Goal: Task Accomplishment & Management: Manage account settings

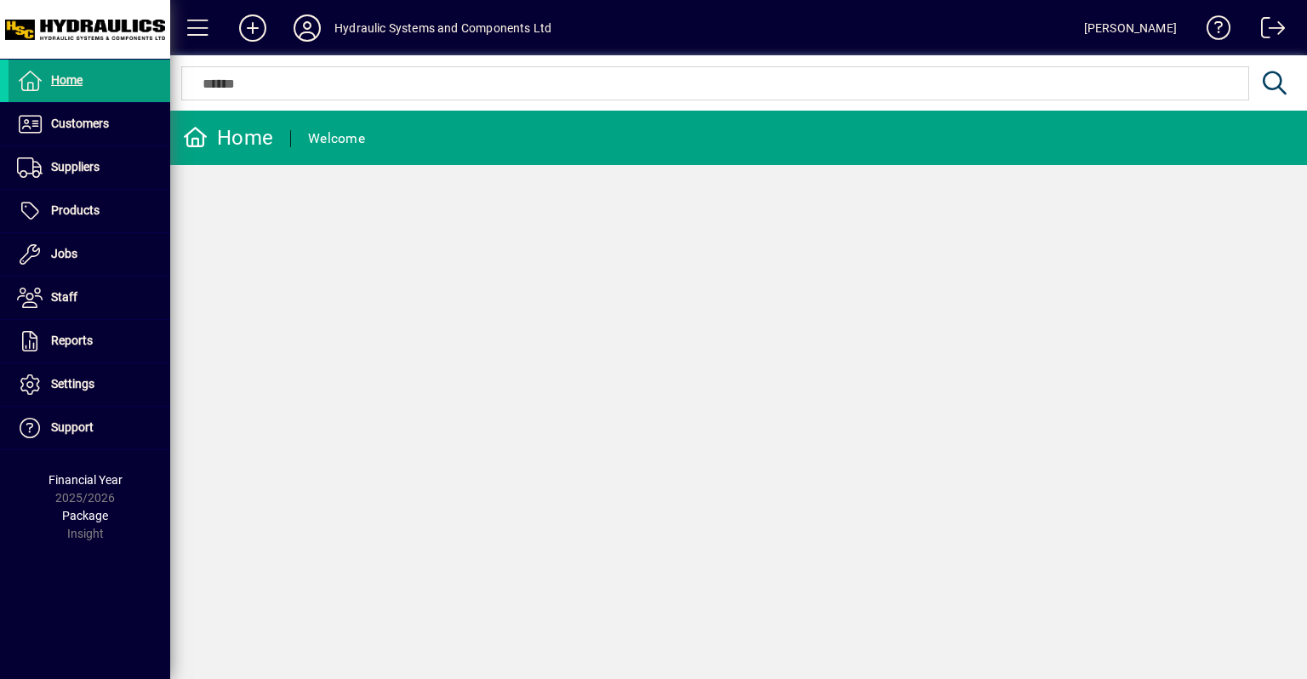
drag, startPoint x: 87, startPoint y: 213, endPoint x: 592, endPoint y: 285, distance: 510.8
click at [592, 285] on div "Home Welcome" at bounding box center [738, 395] width 1137 height 569
click at [306, 25] on icon at bounding box center [307, 27] width 34 height 27
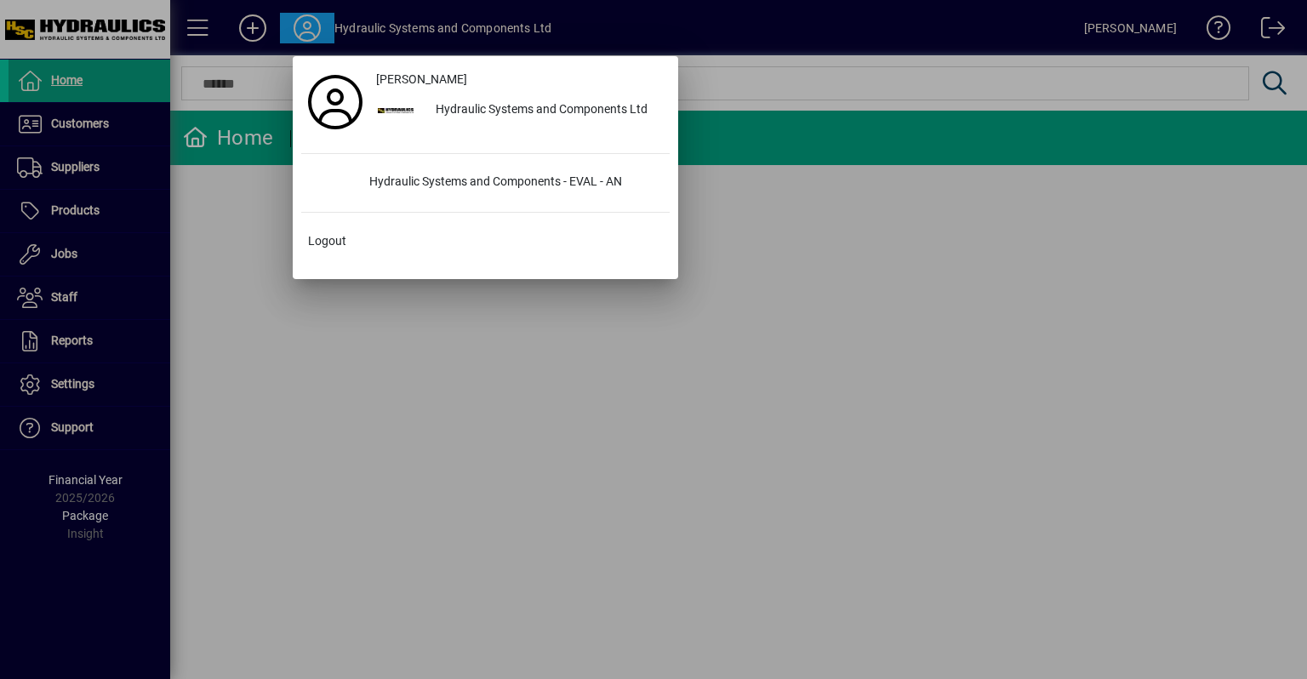
drag, startPoint x: 225, startPoint y: 489, endPoint x: 252, endPoint y: 460, distance: 40.4
click at [236, 479] on div at bounding box center [653, 339] width 1307 height 679
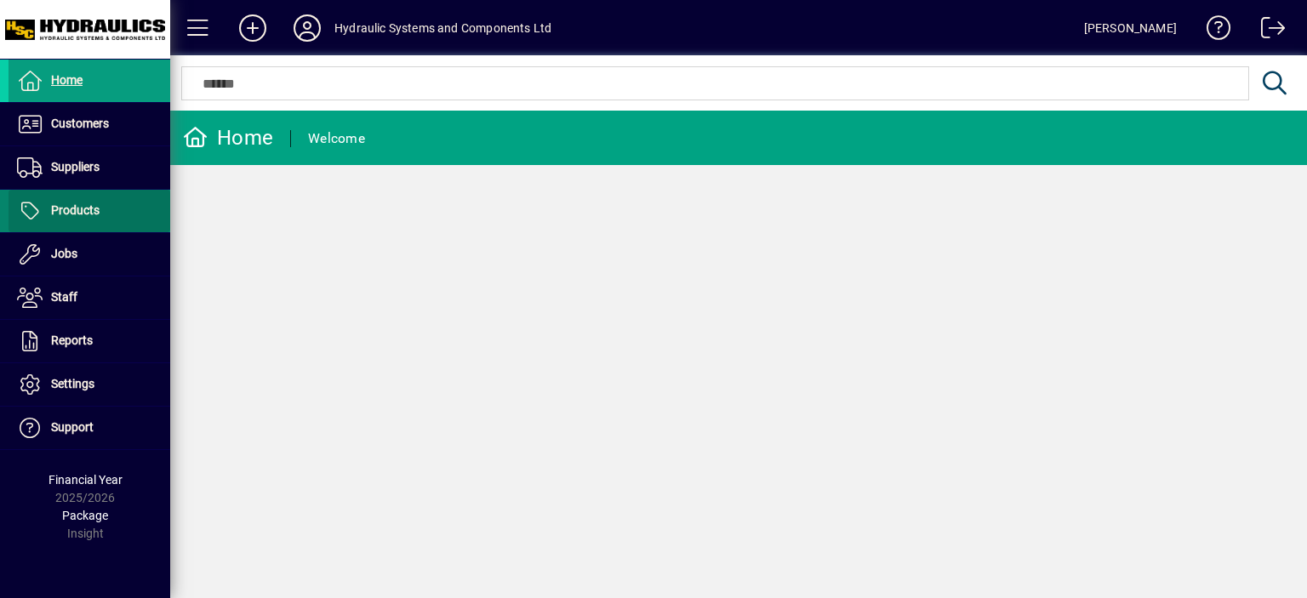
click at [37, 204] on icon at bounding box center [30, 211] width 26 height 20
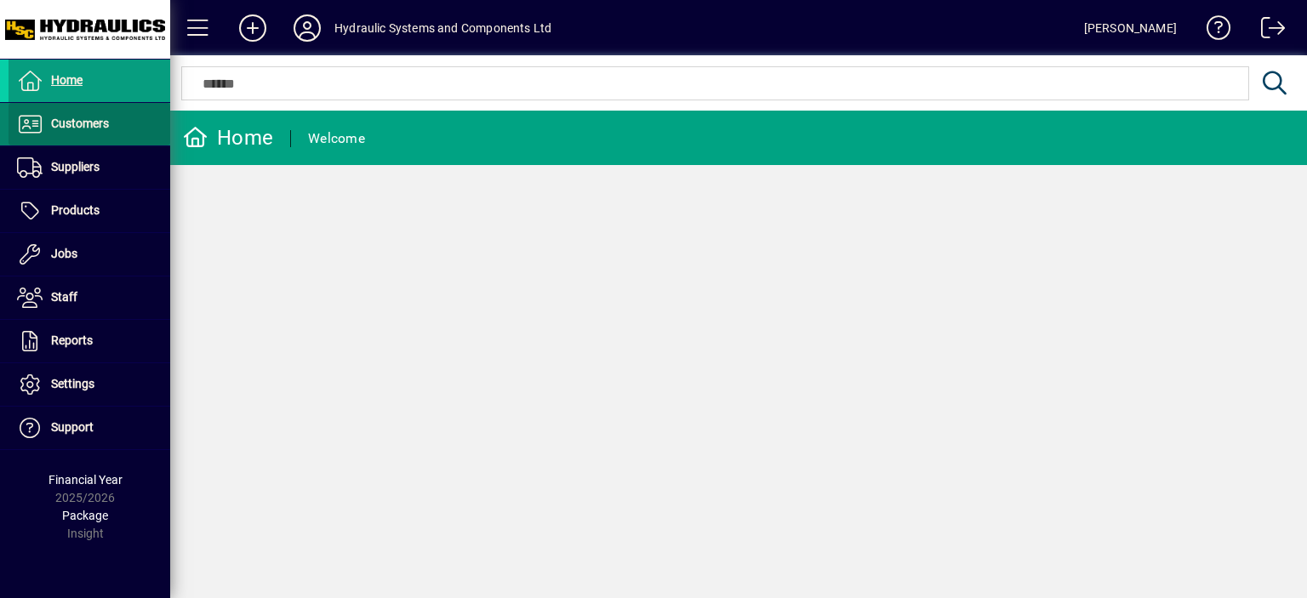
click at [90, 123] on span "Customers" at bounding box center [80, 124] width 58 height 14
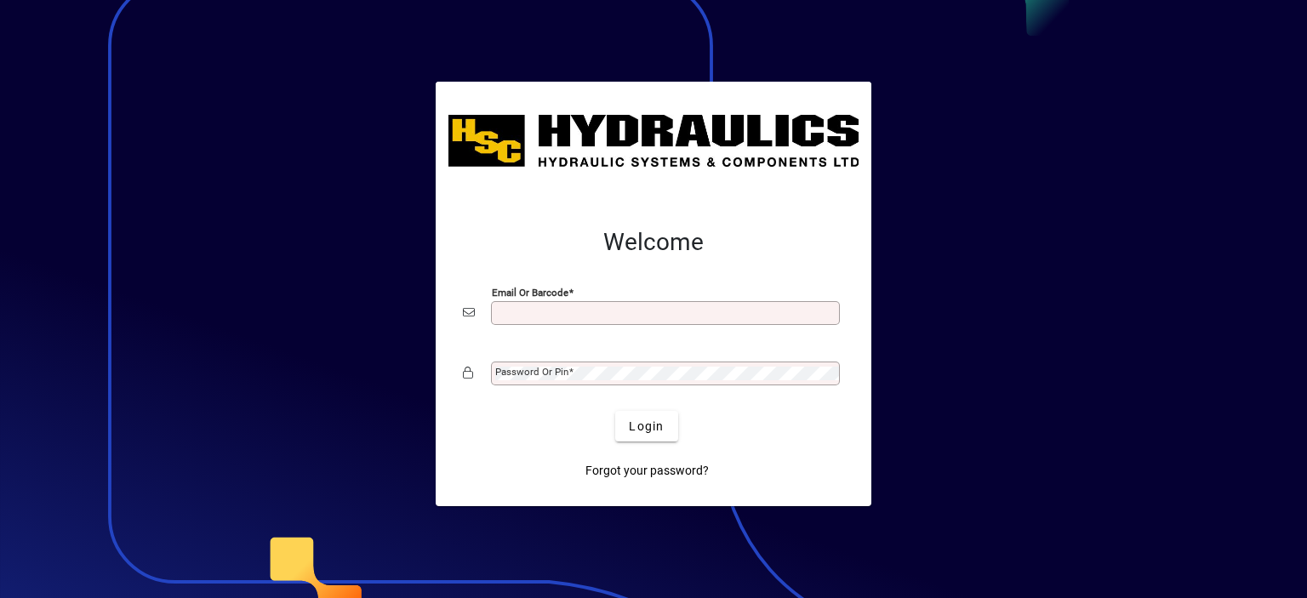
click at [530, 312] on input "Email or Barcode" at bounding box center [667, 313] width 344 height 14
click at [523, 375] on mat-label "Password or Pin" at bounding box center [531, 372] width 73 height 12
click at [514, 322] on div "Email or Barcode" at bounding box center [665, 313] width 349 height 24
click at [523, 316] on input "Email or Barcode" at bounding box center [667, 313] width 344 height 14
type input "**********"
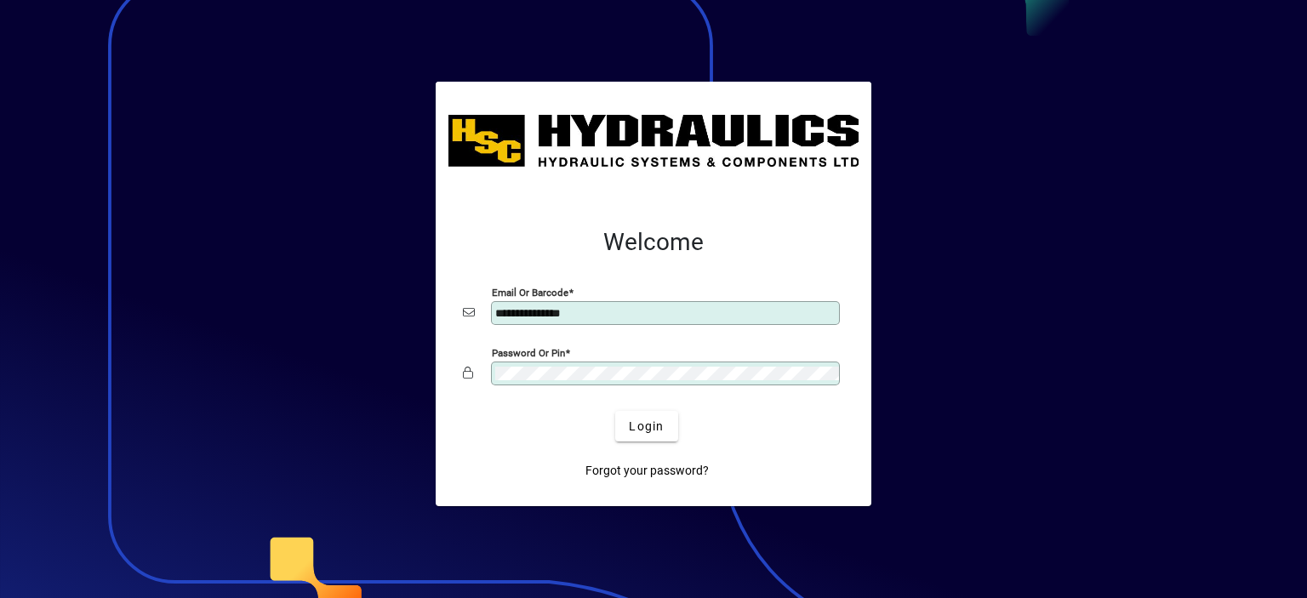
click at [466, 415] on div "Login" at bounding box center [646, 426] width 381 height 31
click at [543, 415] on div "Login" at bounding box center [646, 426] width 381 height 31
click at [661, 429] on span "Login" at bounding box center [646, 427] width 35 height 18
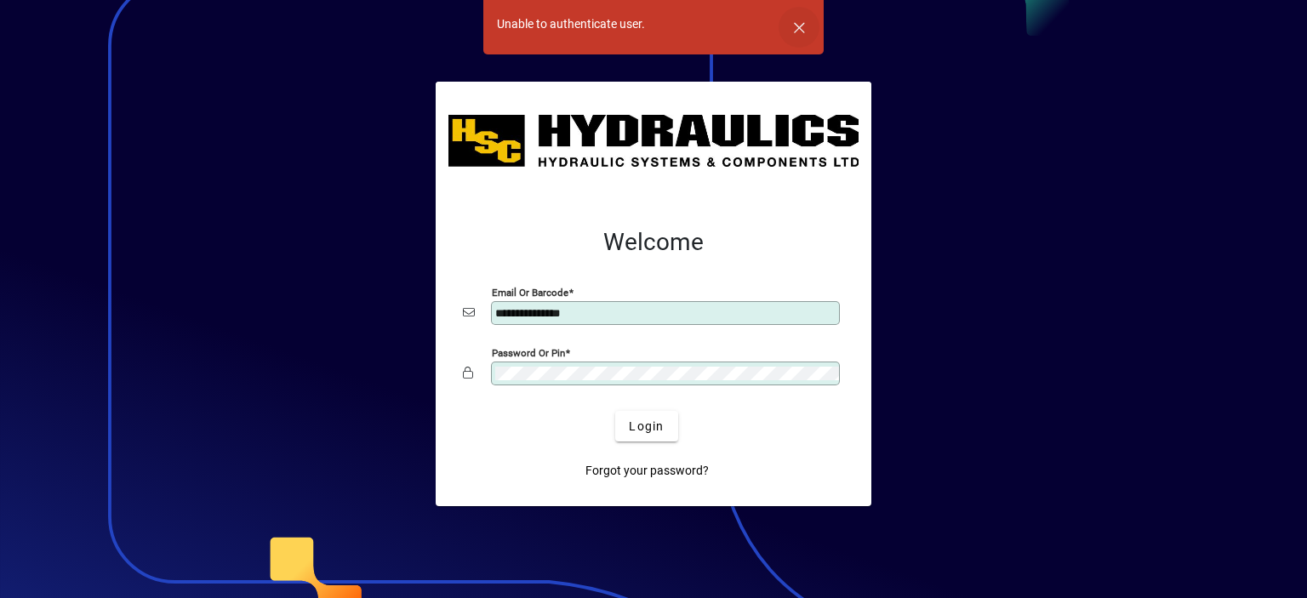
click at [793, 23] on span "button" at bounding box center [799, 27] width 41 height 41
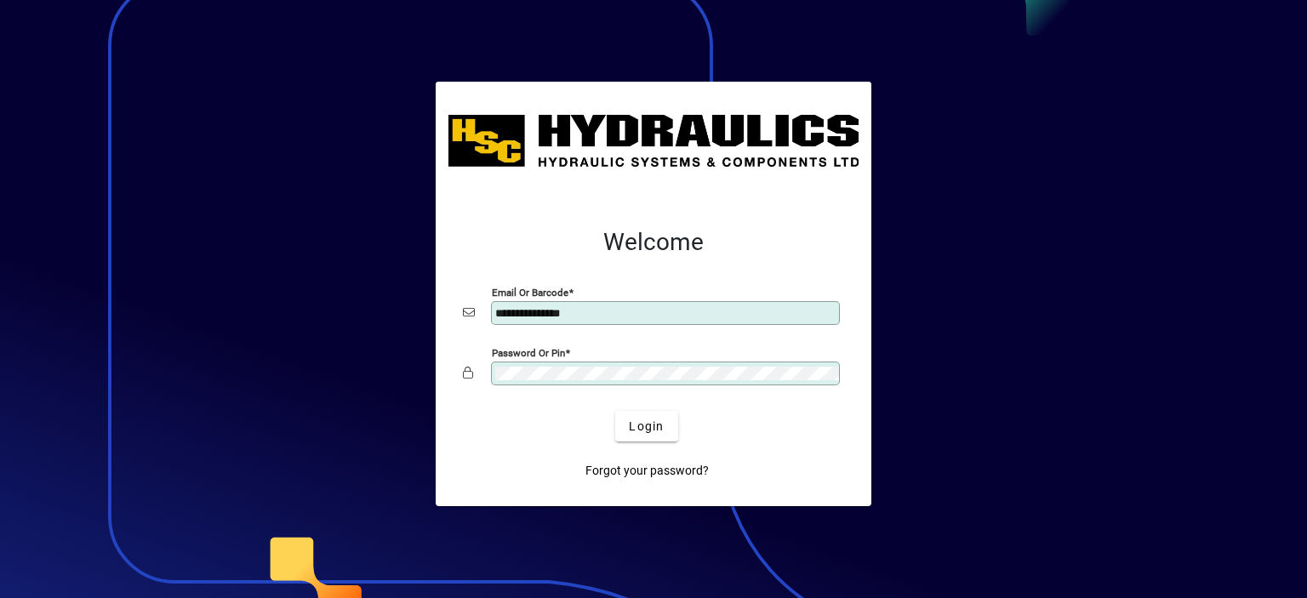
click at [493, 375] on div "Password or Pin" at bounding box center [665, 374] width 349 height 24
drag, startPoint x: 541, startPoint y: 411, endPoint x: 552, endPoint y: 415, distance: 11.9
click at [541, 411] on div "Login" at bounding box center [646, 426] width 381 height 31
click at [638, 422] on span "Login" at bounding box center [646, 427] width 35 height 18
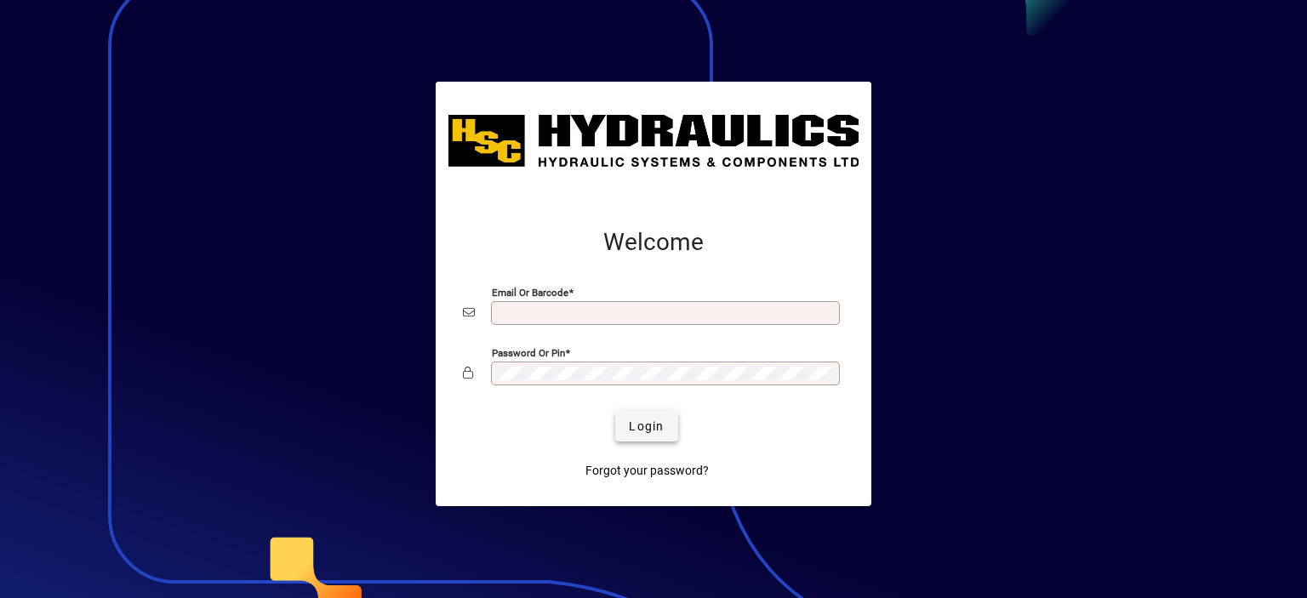
type input "**********"
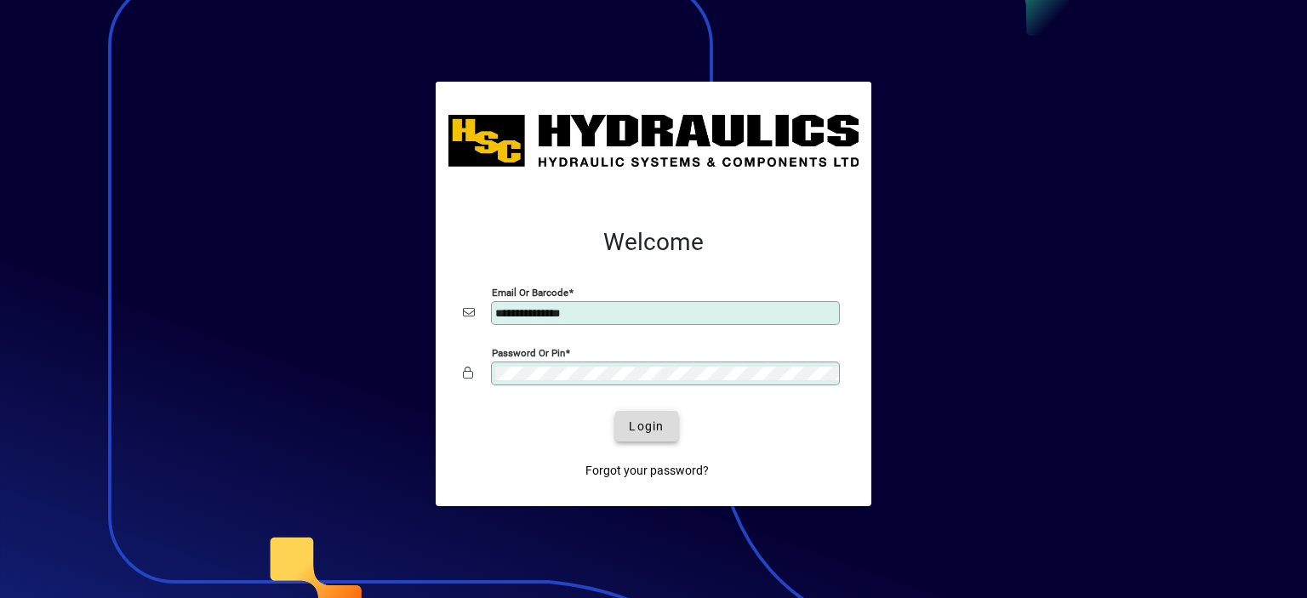
click at [657, 415] on span "submit" at bounding box center [646, 426] width 62 height 41
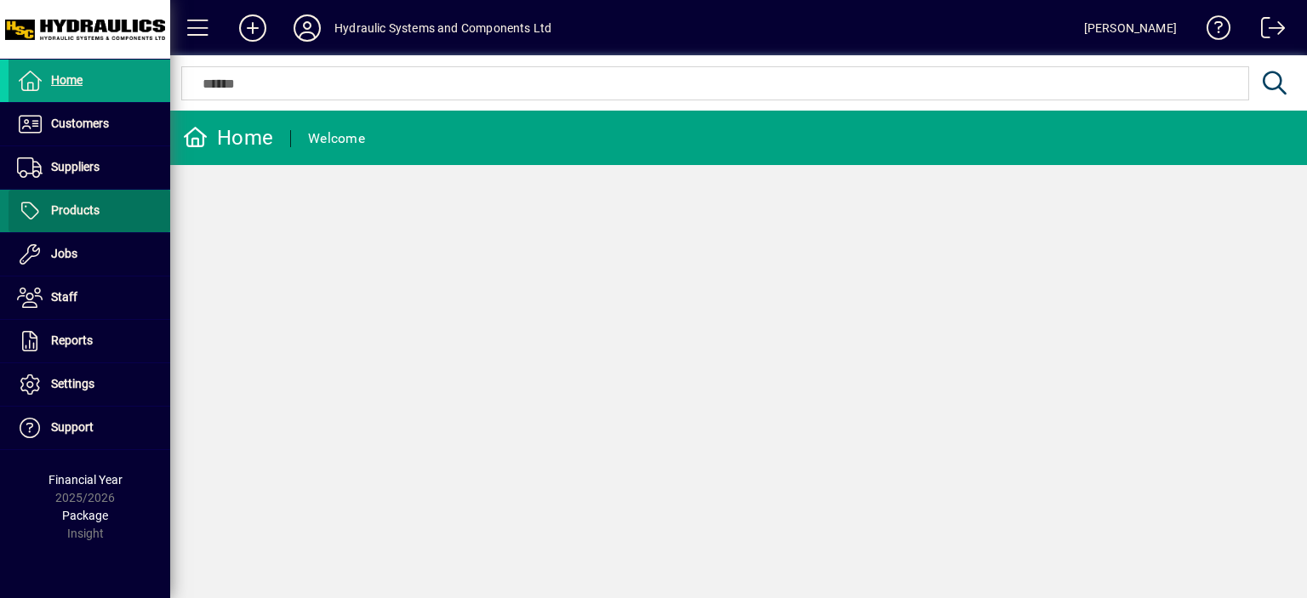
click at [72, 208] on span "Products" at bounding box center [75, 210] width 49 height 14
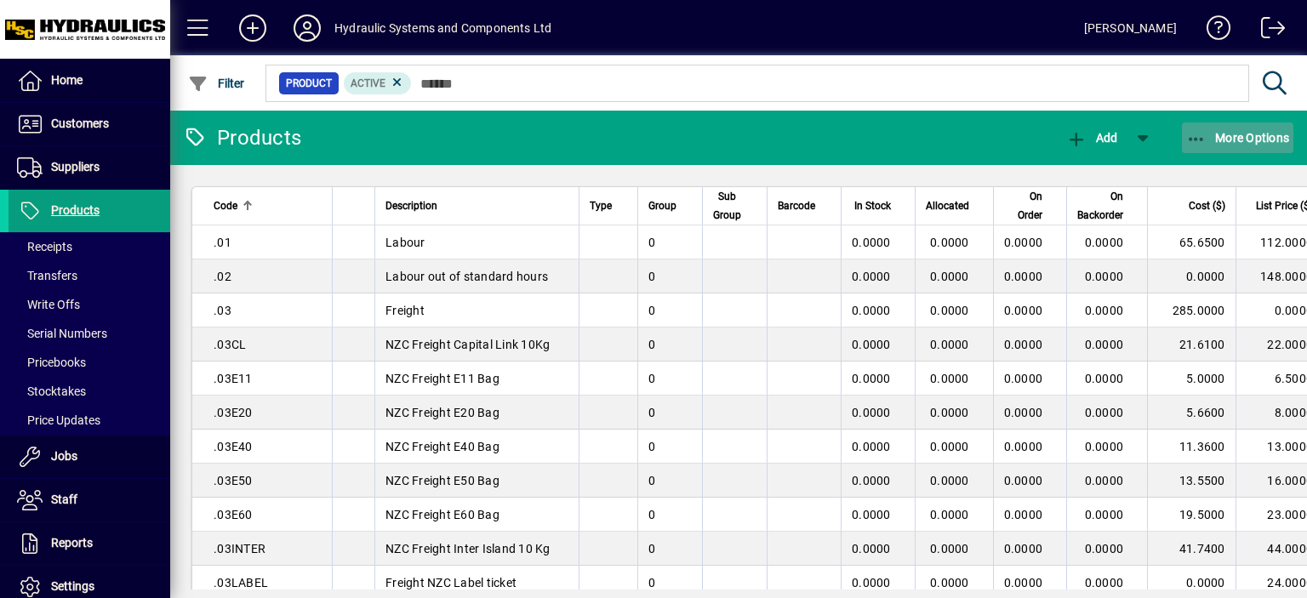
click at [1196, 138] on icon "button" at bounding box center [1197, 139] width 21 height 17
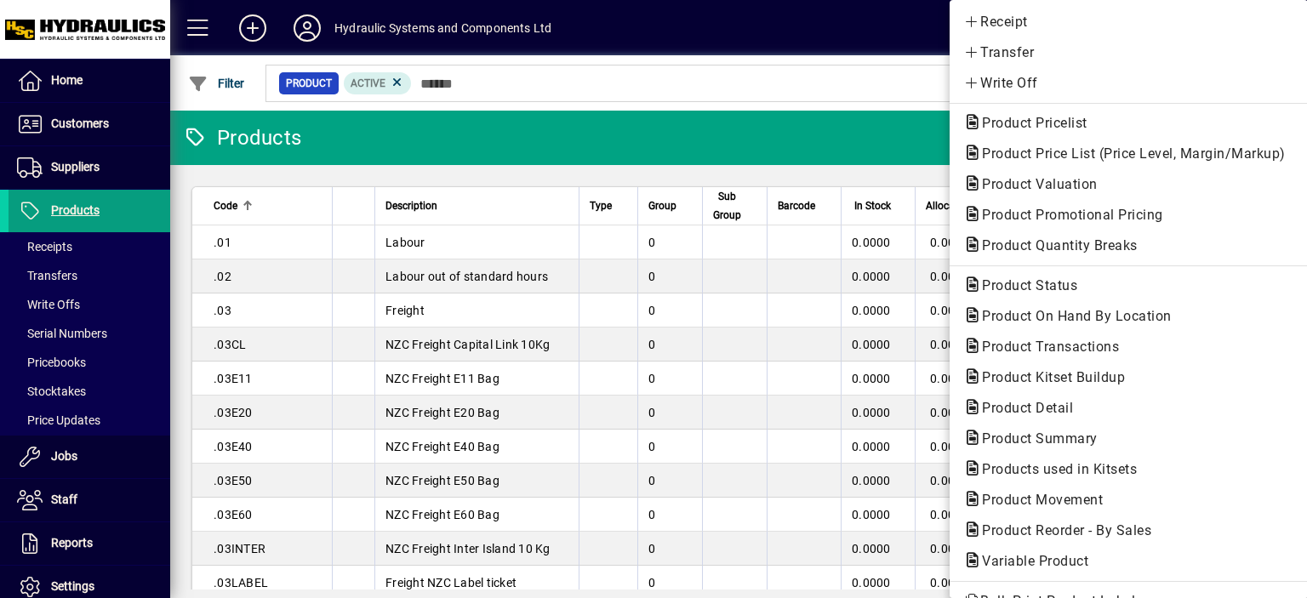
click at [661, 91] on div at bounding box center [653, 299] width 1307 height 598
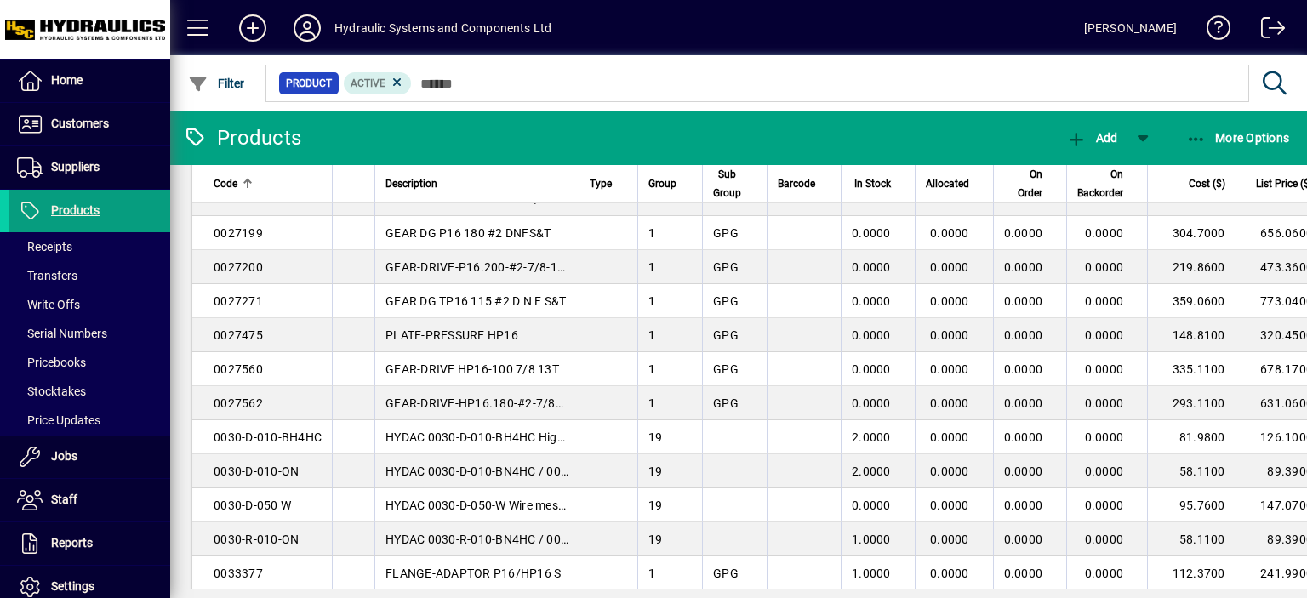
scroll to position [2513, 0]
